Goal: Task Accomplishment & Management: Use online tool/utility

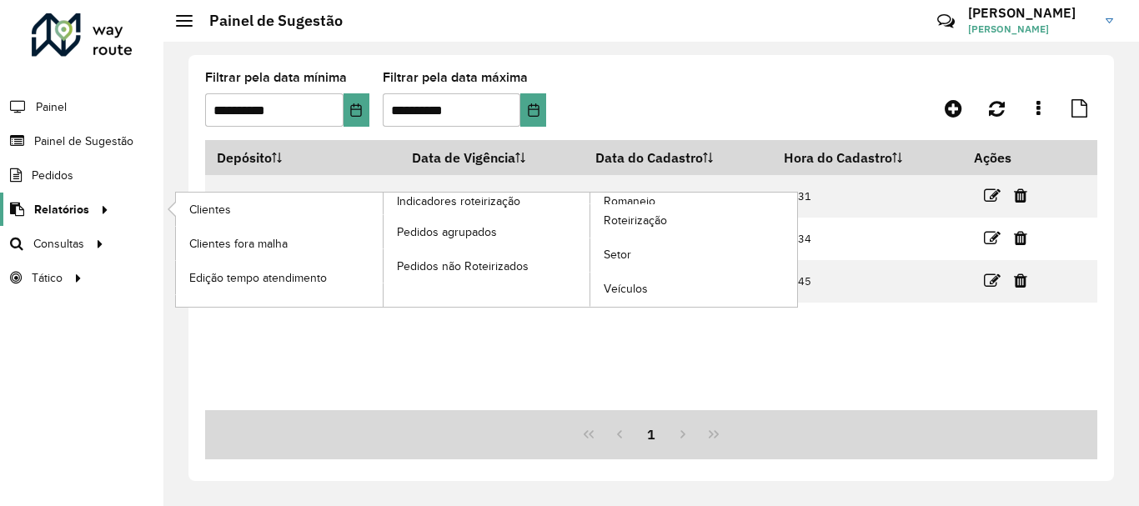
click at [82, 212] on span "Relatórios" at bounding box center [61, 210] width 55 height 18
click at [637, 204] on link "Roteirização" at bounding box center [694, 220] width 207 height 33
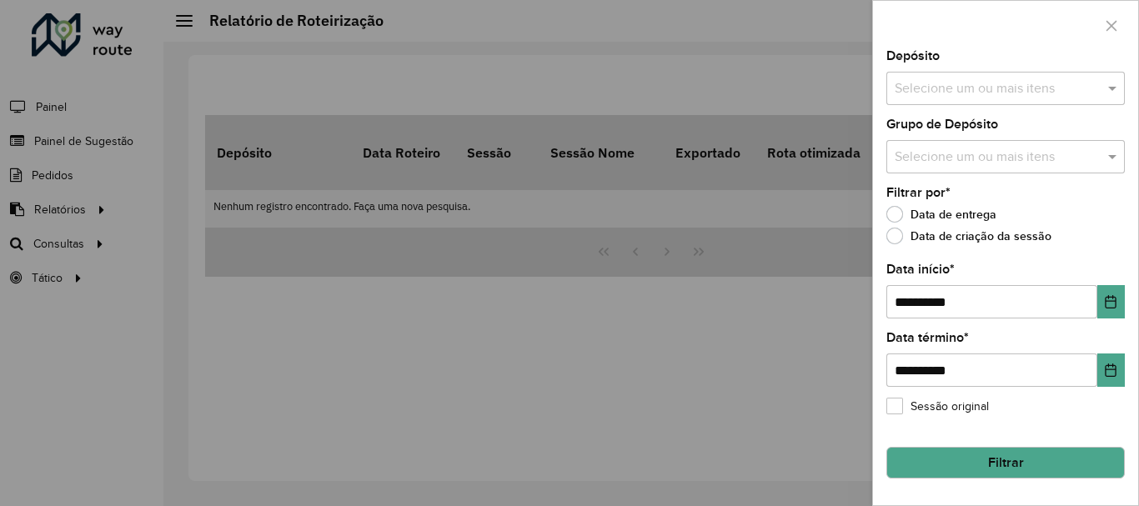
click at [68, 158] on div at bounding box center [569, 253] width 1139 height 506
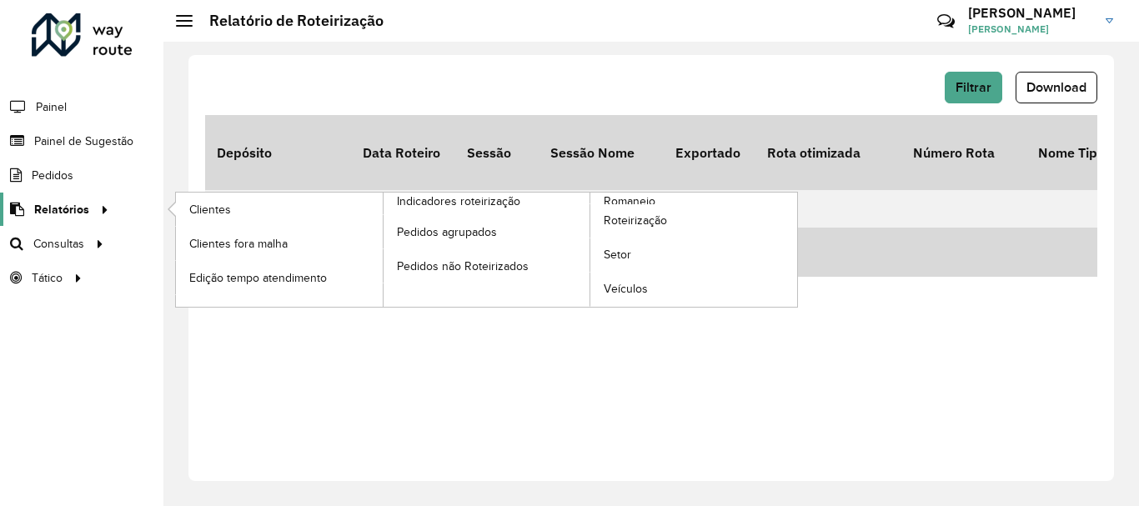
click at [74, 204] on span "Relatórios" at bounding box center [61, 210] width 55 height 18
click at [644, 195] on span "Romaneio" at bounding box center [631, 202] width 54 height 18
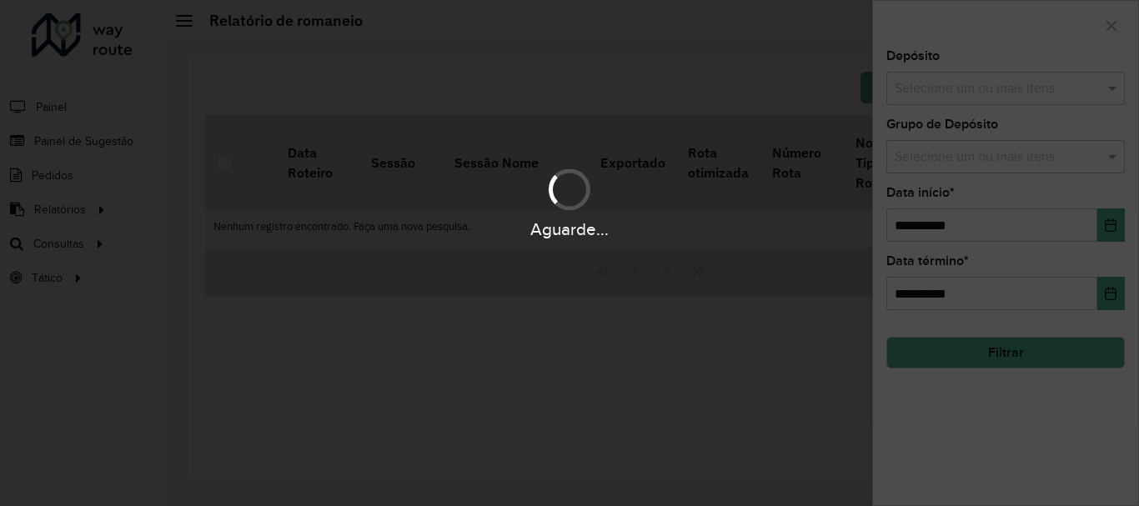
click at [806, 282] on div "Aguarde..." at bounding box center [569, 253] width 1139 height 506
click at [990, 88] on div "Aguarde..." at bounding box center [569, 253] width 1139 height 506
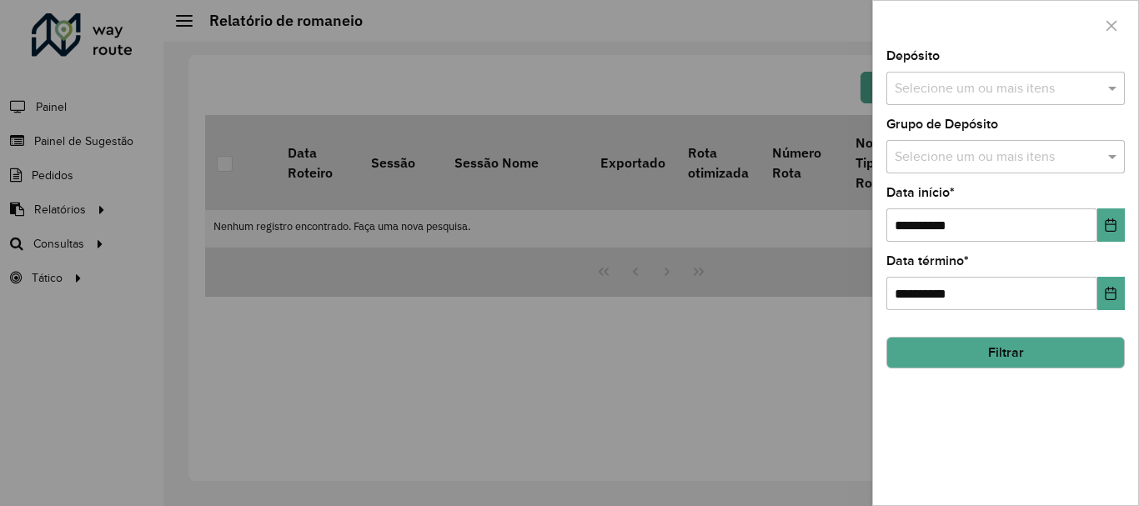
click at [1024, 74] on div "Selecione um ou mais itens" at bounding box center [1006, 88] width 239 height 33
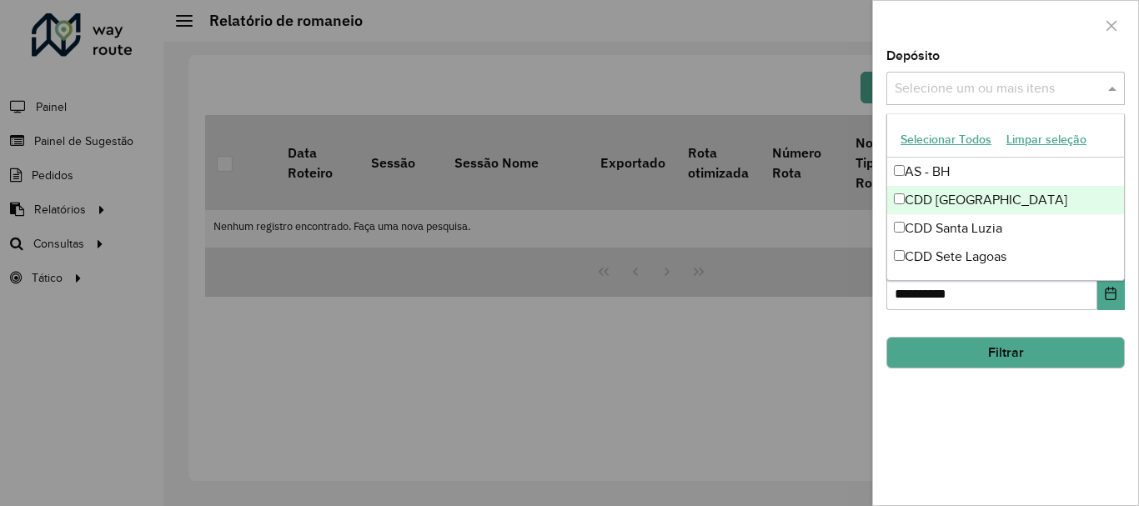
click at [962, 205] on div "CDD [GEOGRAPHIC_DATA]" at bounding box center [1006, 200] width 237 height 28
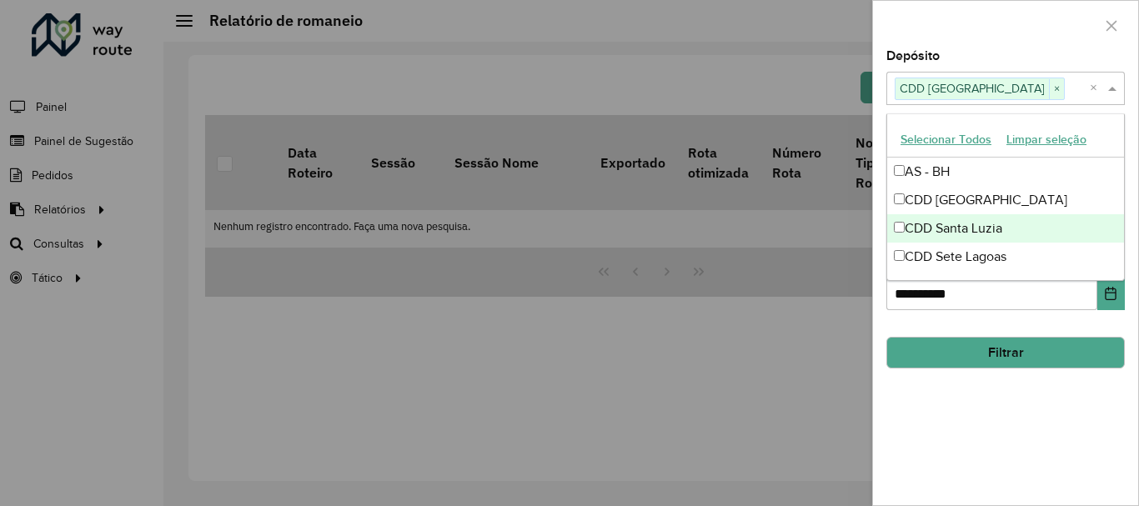
click at [1002, 402] on div "**********" at bounding box center [1005, 277] width 265 height 455
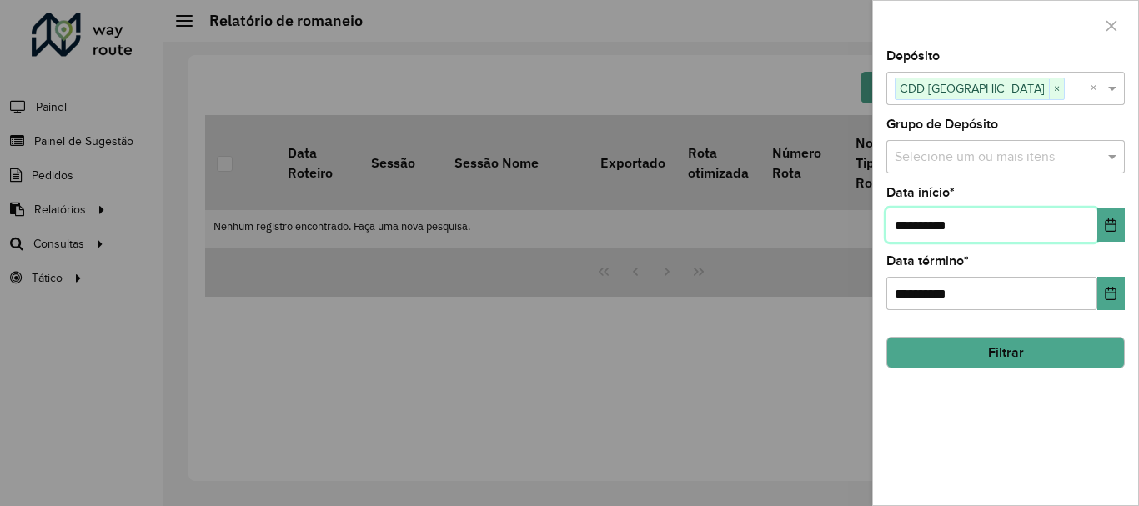
click at [1016, 231] on input "**********" at bounding box center [992, 225] width 211 height 33
click at [1114, 227] on icon "Choose Date" at bounding box center [1110, 225] width 13 height 13
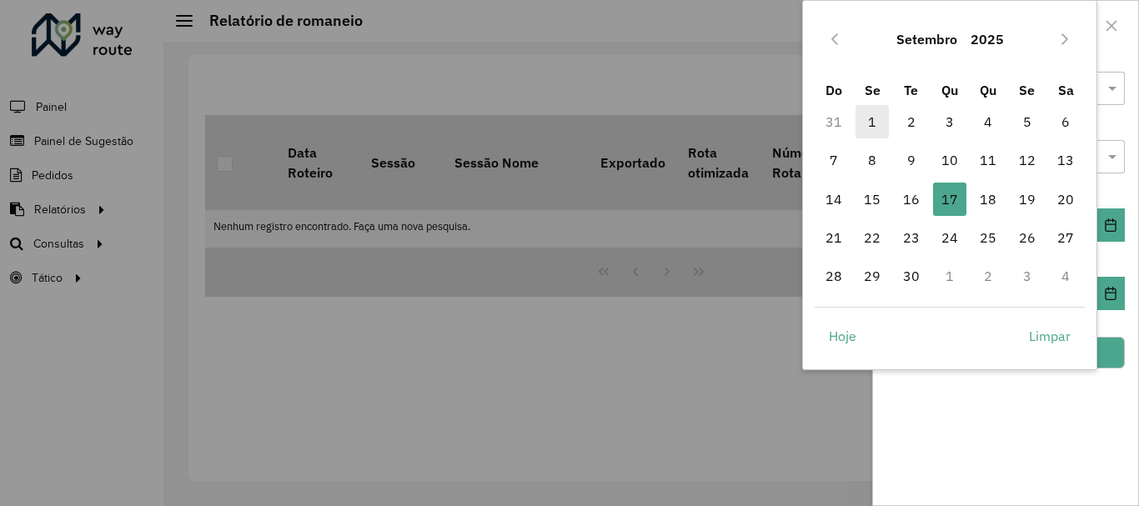
click at [874, 120] on span "1" at bounding box center [872, 121] width 33 height 33
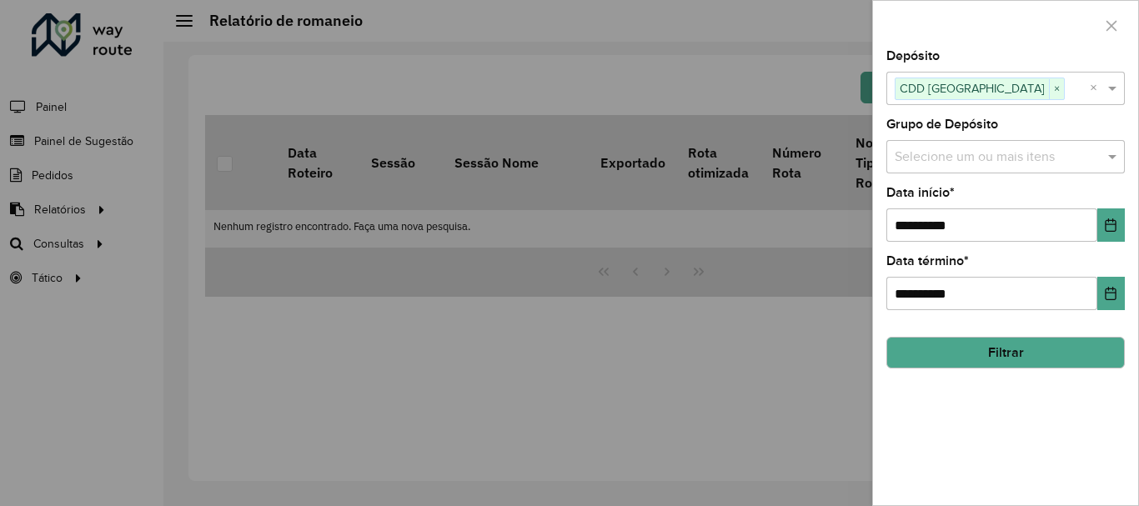
click at [1019, 358] on button "Filtrar" at bounding box center [1006, 353] width 239 height 32
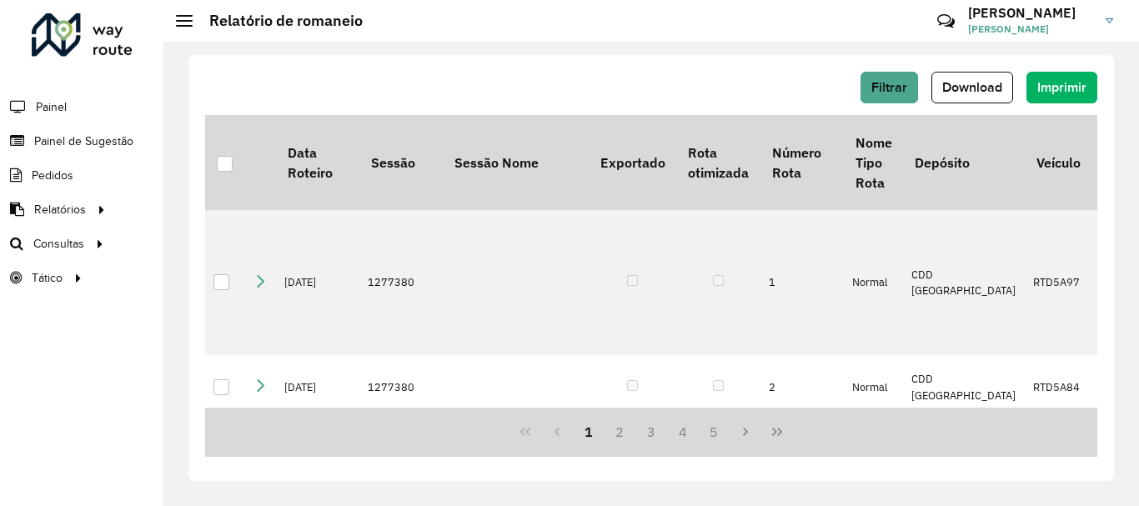
click at [971, 93] on span "Download" at bounding box center [973, 87] width 60 height 14
